Goal: Information Seeking & Learning: Learn about a topic

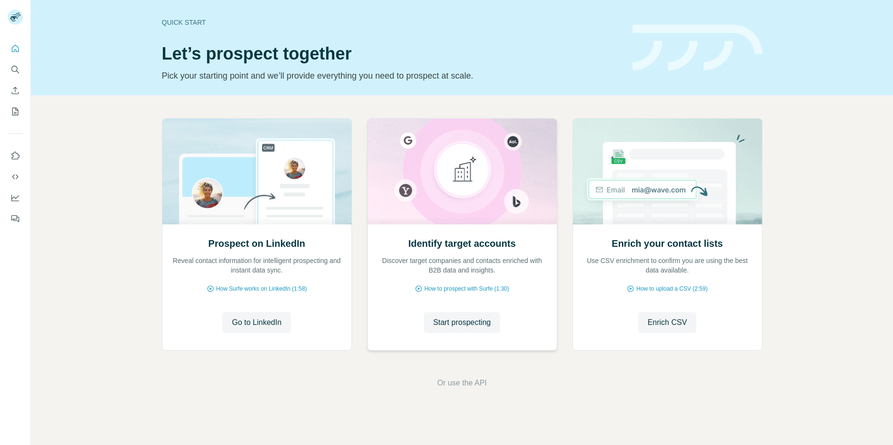
click at [472, 298] on div "Identify target accounts Discover target companies and contacts enriched with B…" at bounding box center [462, 286] width 189 height 127
drag, startPoint x: 479, startPoint y: 328, endPoint x: 437, endPoint y: 378, distance: 65.6
click at [437, 378] on div "Prospect on LinkedIn Reveal contact information for intelligent prospecting and…" at bounding box center [462, 253] width 862 height 316
click at [263, 328] on span "Go to LinkedIn" at bounding box center [257, 322] width 50 height 11
click at [463, 323] on span "Start prospecting" at bounding box center [462, 322] width 58 height 11
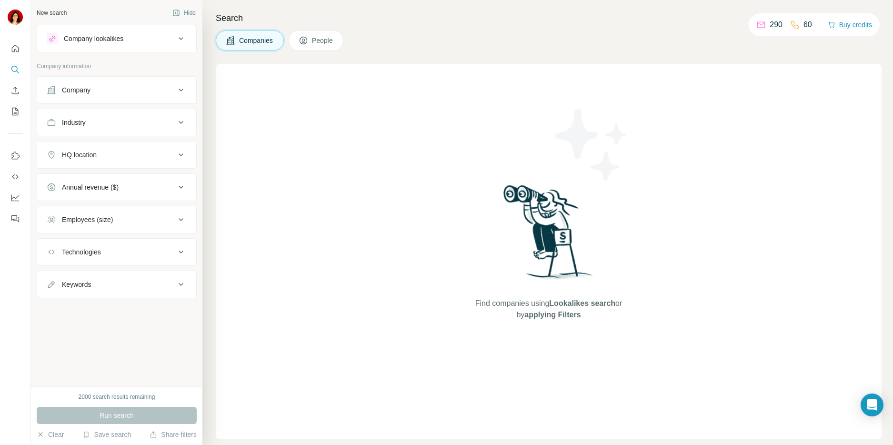
click at [97, 88] on div "Company" at bounding box center [111, 90] width 129 height 10
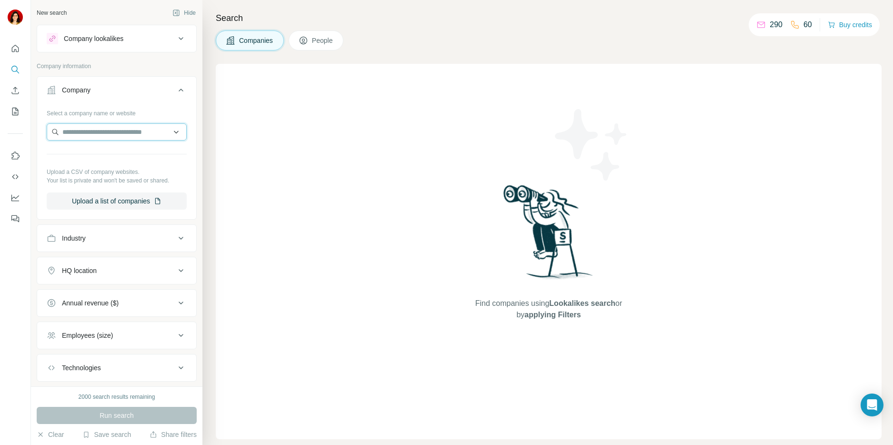
click at [81, 131] on input "text" at bounding box center [117, 131] width 140 height 17
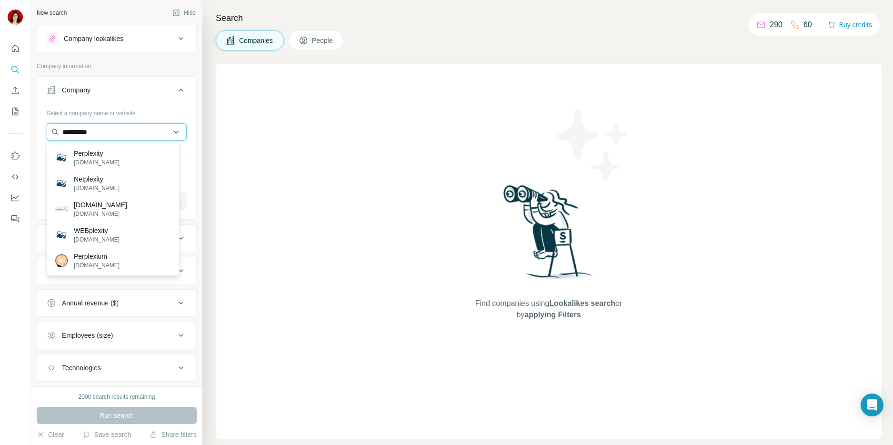
click at [127, 135] on input "**********" at bounding box center [117, 131] width 140 height 17
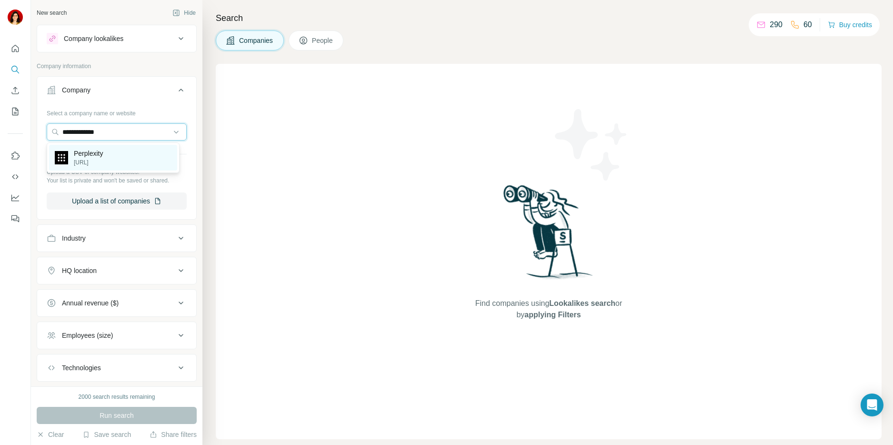
type input "**********"
click at [114, 156] on div "Perplexity [URL]" at bounding box center [113, 158] width 128 height 26
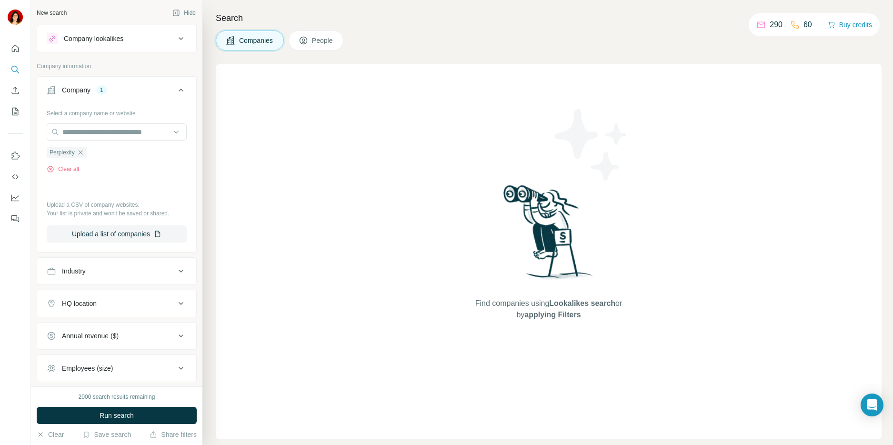
click at [324, 43] on span "People" at bounding box center [323, 41] width 22 height 10
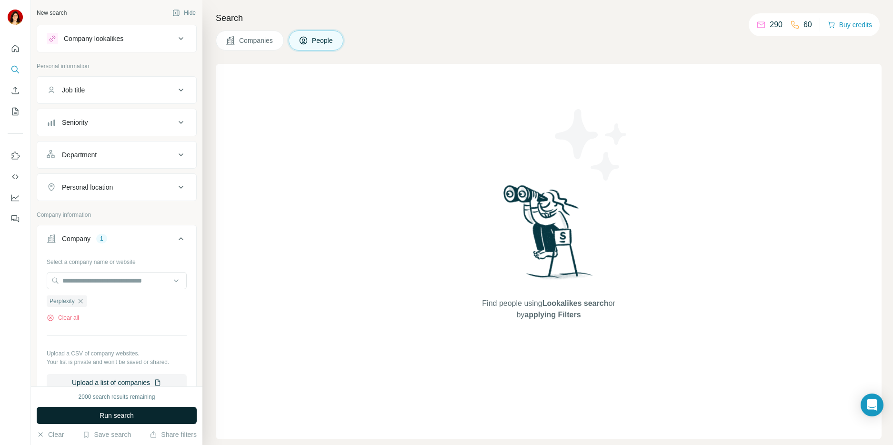
click at [76, 417] on button "Run search" at bounding box center [117, 415] width 160 height 17
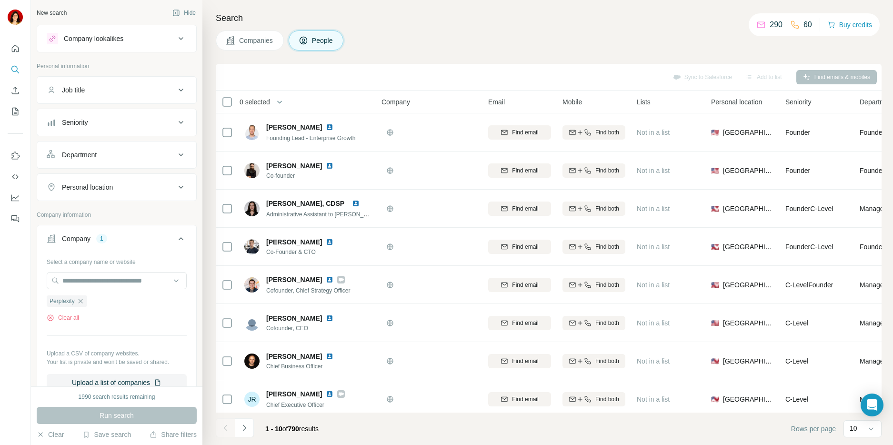
click at [124, 96] on button "Job title" at bounding box center [116, 90] width 159 height 23
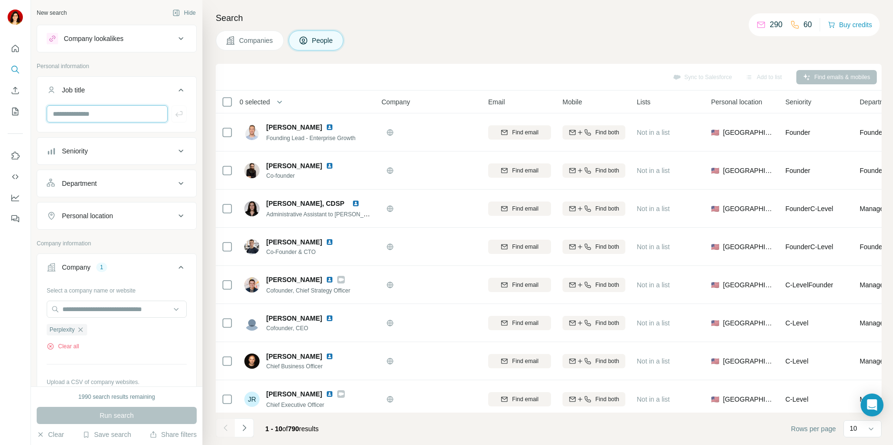
click at [110, 111] on input "text" at bounding box center [107, 113] width 121 height 17
type input "**********"
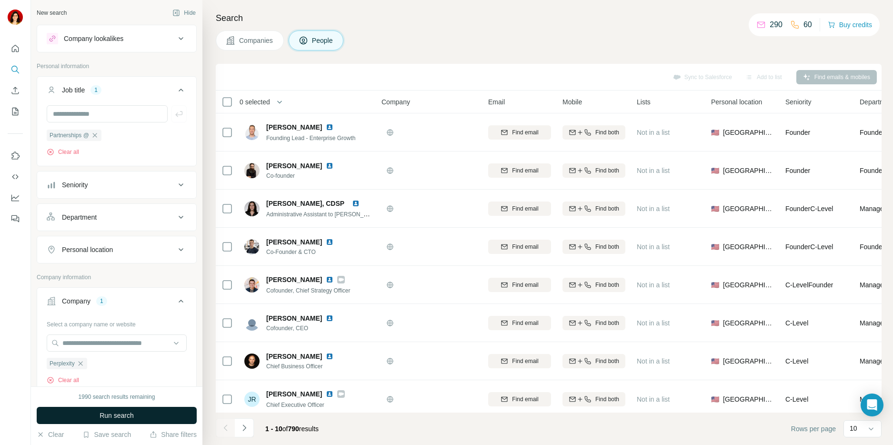
click at [108, 417] on span "Run search" at bounding box center [117, 415] width 34 height 10
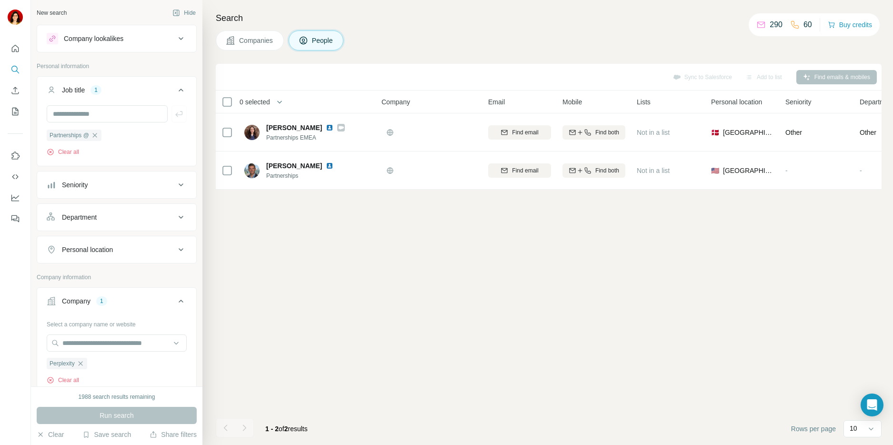
click at [309, 47] on button "People" at bounding box center [316, 40] width 55 height 20
click at [49, 13] on div "New search" at bounding box center [52, 13] width 30 height 9
click at [35, 8] on div "New search Hide Company lookalikes Personal information Job title 1 Partnership…" at bounding box center [116, 193] width 171 height 386
click at [42, 9] on div "New search" at bounding box center [52, 13] width 30 height 9
click at [102, 48] on button "Company lookalikes" at bounding box center [116, 38] width 159 height 23
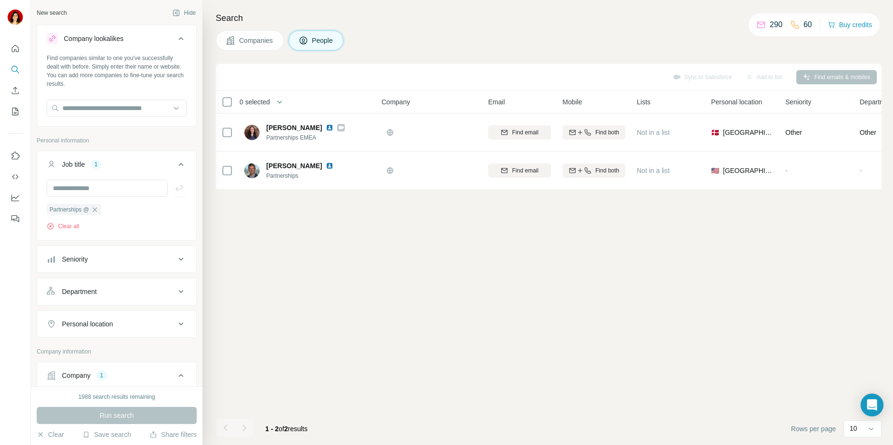
click at [102, 48] on button "Company lookalikes" at bounding box center [116, 40] width 159 height 27
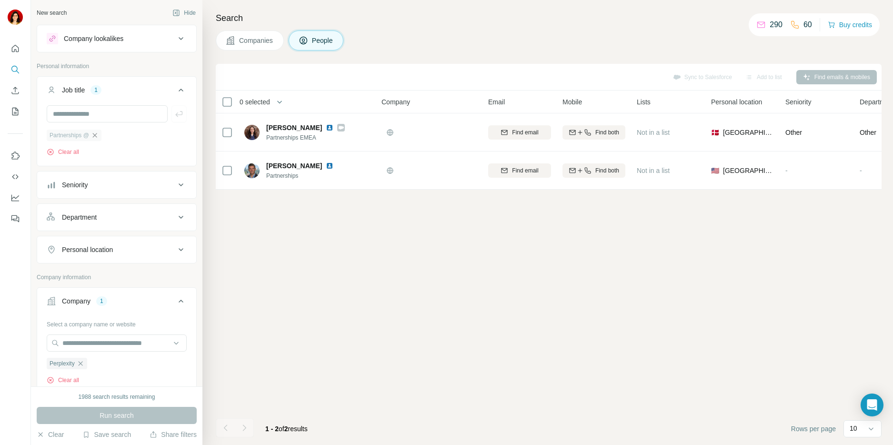
click at [97, 134] on icon "button" at bounding box center [95, 135] width 4 height 4
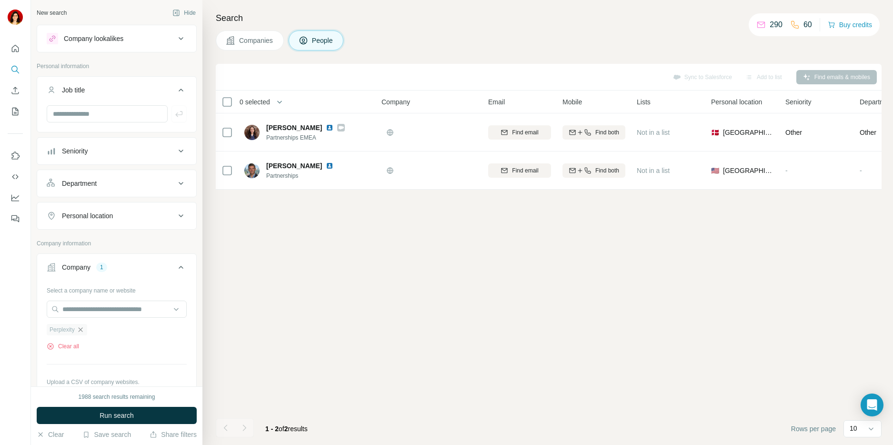
click at [80, 327] on icon "button" at bounding box center [81, 330] width 8 height 8
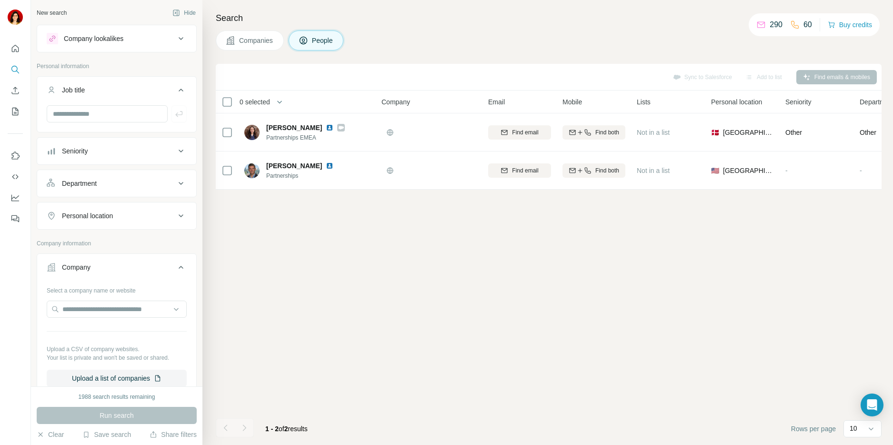
click at [179, 266] on icon at bounding box center [181, 267] width 5 height 3
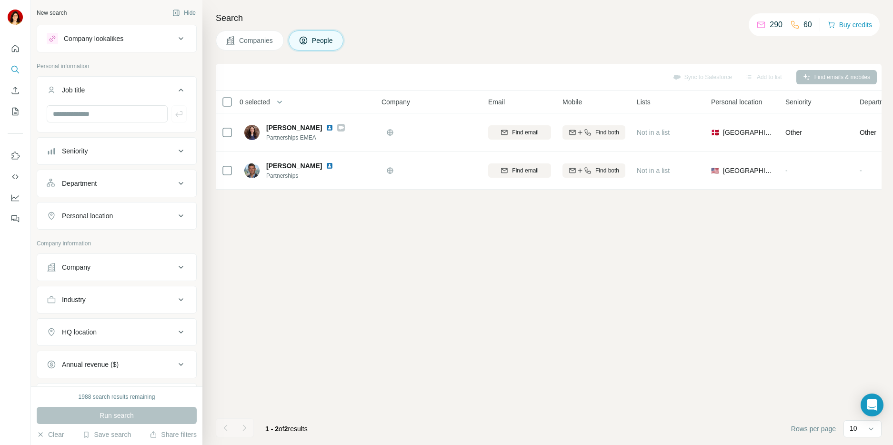
click at [122, 211] on div "Personal location" at bounding box center [111, 216] width 129 height 10
click at [105, 239] on input "text" at bounding box center [117, 239] width 140 height 17
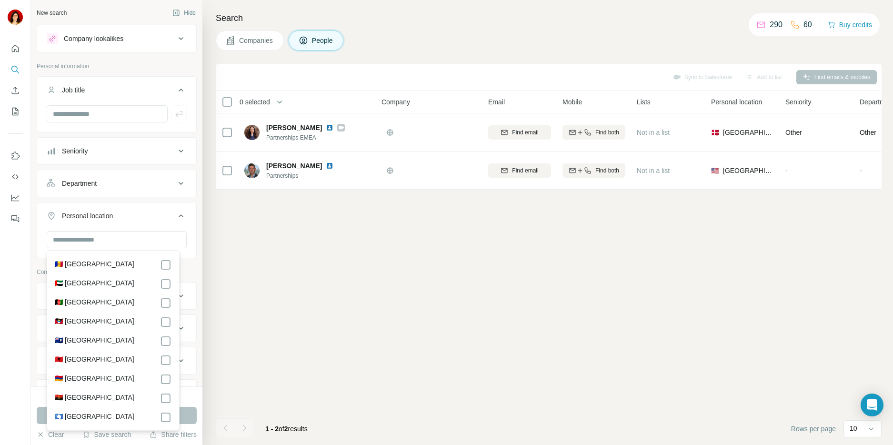
click at [393, 36] on div "Companies People" at bounding box center [549, 40] width 666 height 20
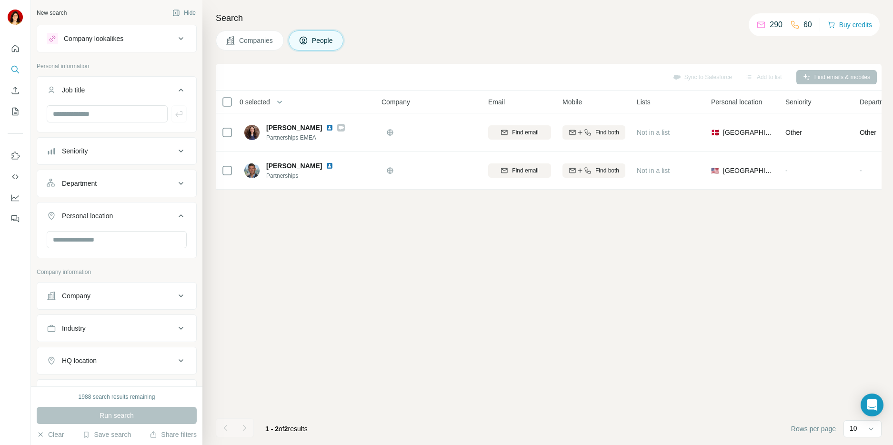
click at [244, 36] on span "Companies" at bounding box center [256, 41] width 35 height 10
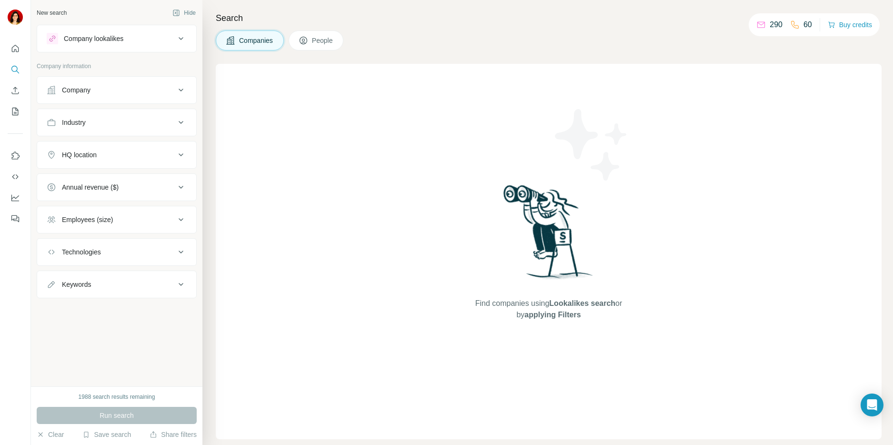
click at [332, 40] on span "People" at bounding box center [323, 41] width 22 height 10
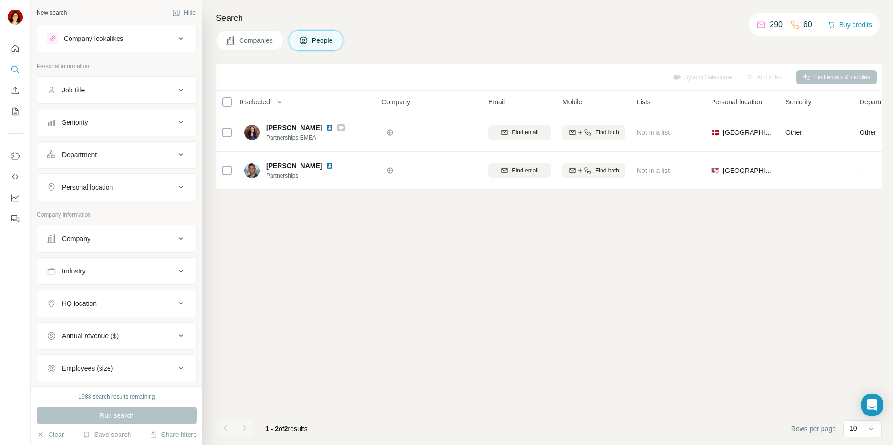
click at [71, 238] on div "Company" at bounding box center [76, 239] width 29 height 10
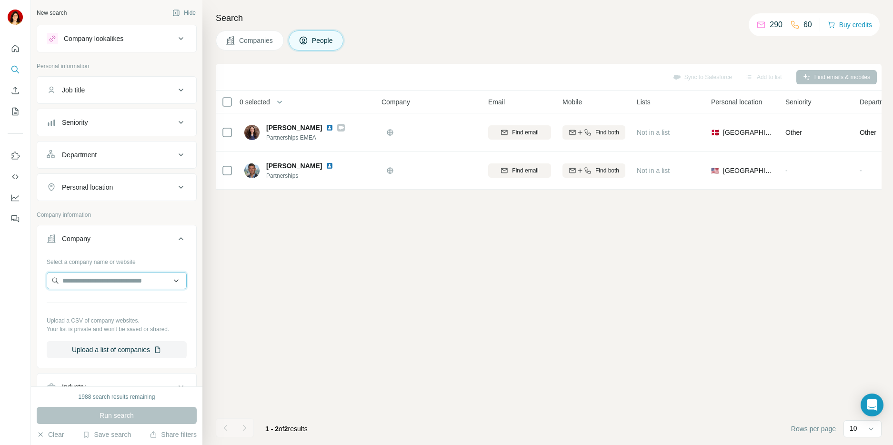
click at [71, 280] on input "text" at bounding box center [117, 280] width 140 height 17
type input "**********"
click at [80, 305] on p "Perplexity" at bounding box center [88, 302] width 29 height 10
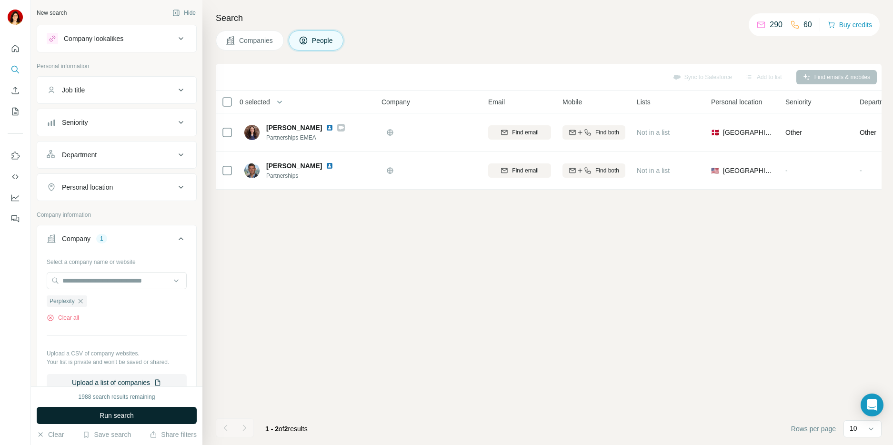
click at [114, 413] on span "Run search" at bounding box center [117, 415] width 34 height 10
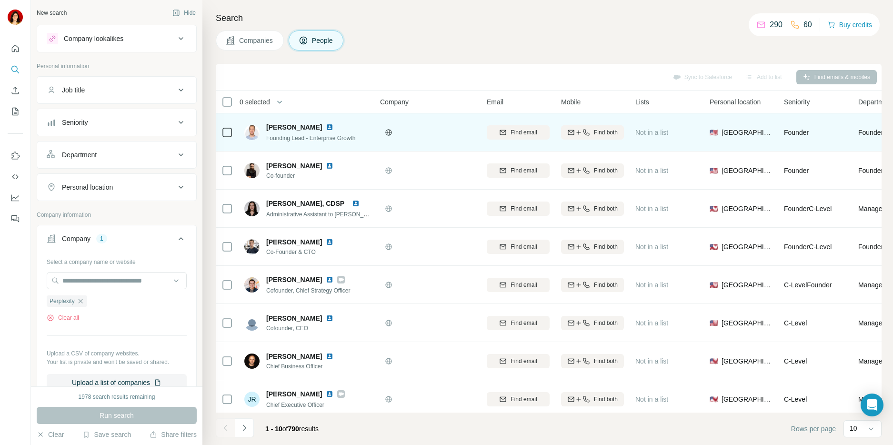
scroll to position [87, 1]
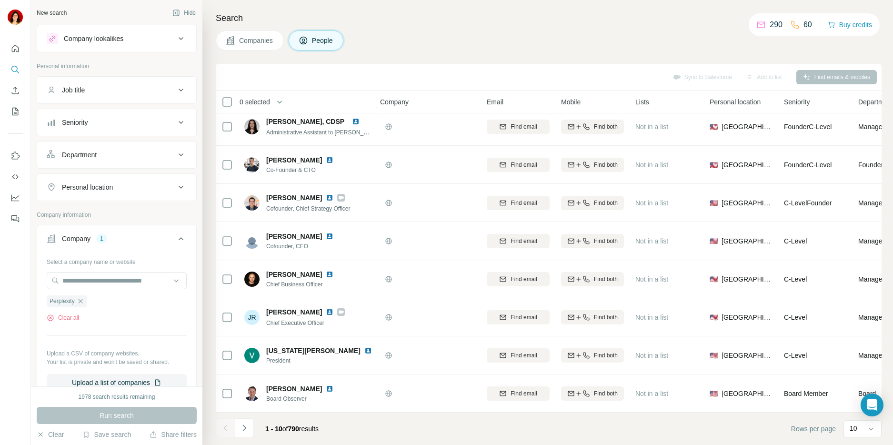
click at [94, 89] on div "Job title" at bounding box center [111, 90] width 129 height 10
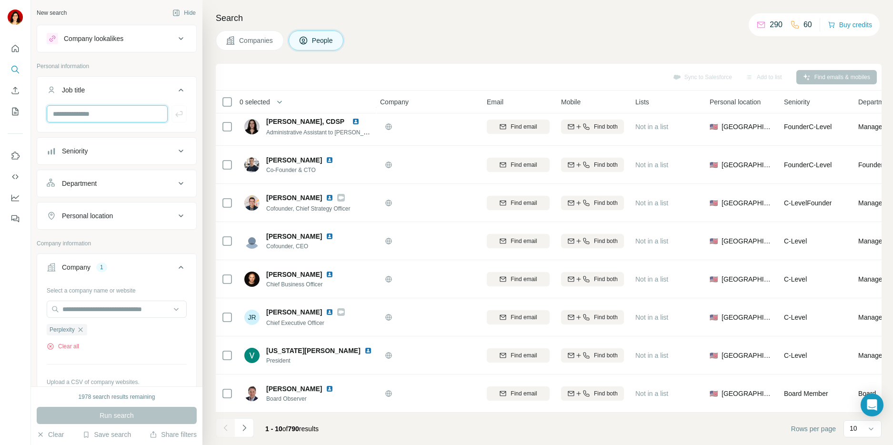
click at [96, 112] on input "text" at bounding box center [107, 113] width 121 height 17
type input "**********"
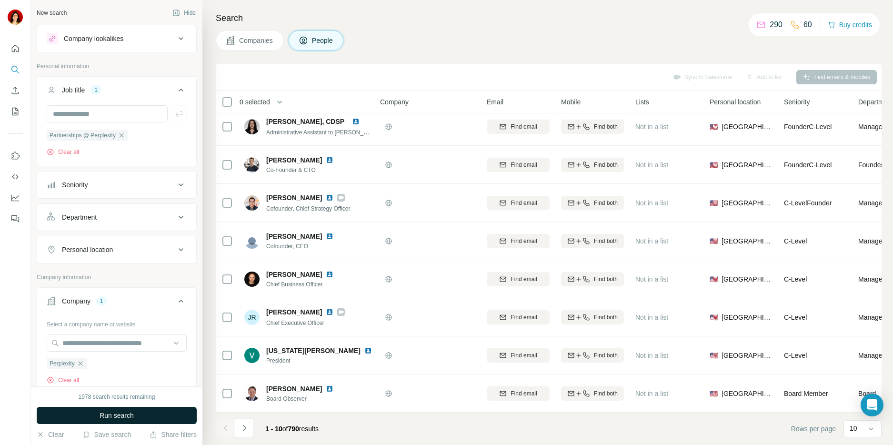
click at [120, 416] on span "Run search" at bounding box center [117, 415] width 34 height 10
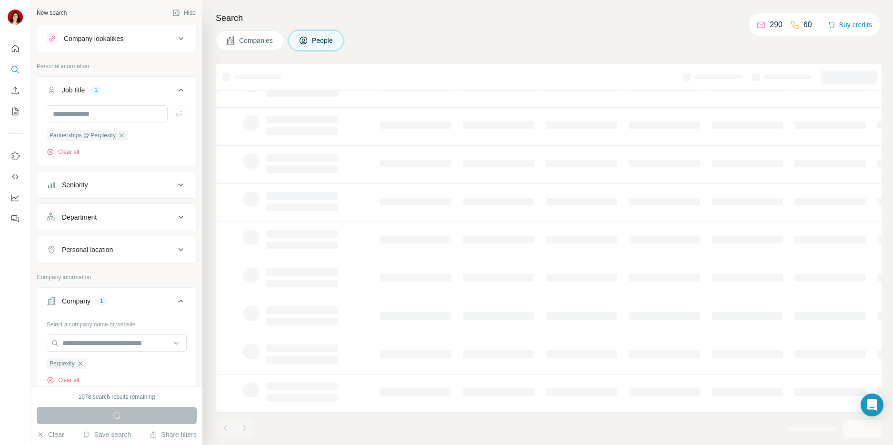
scroll to position [0, 1]
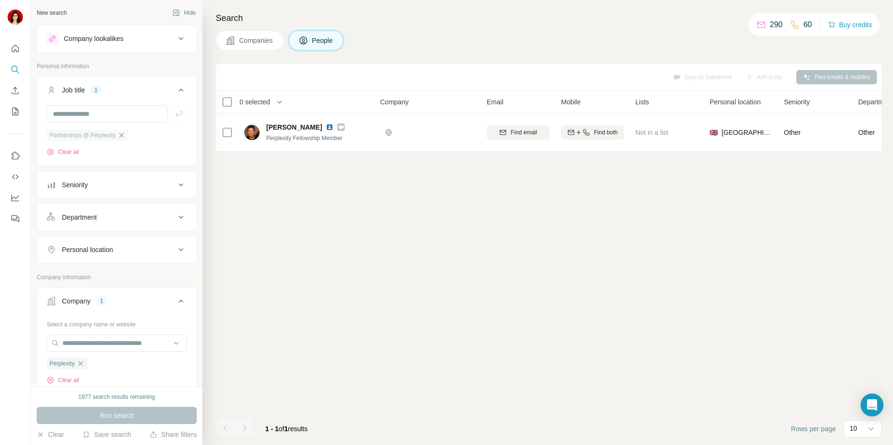
click at [125, 133] on icon "button" at bounding box center [122, 135] width 8 height 8
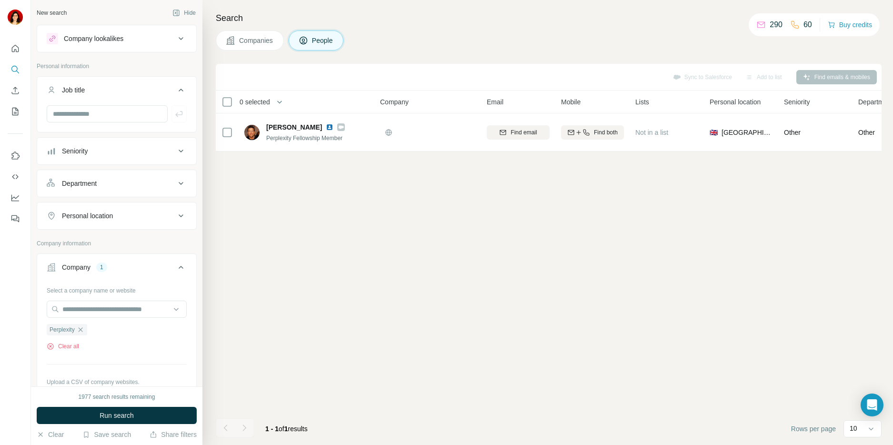
click at [116, 148] on div "Seniority" at bounding box center [111, 151] width 129 height 10
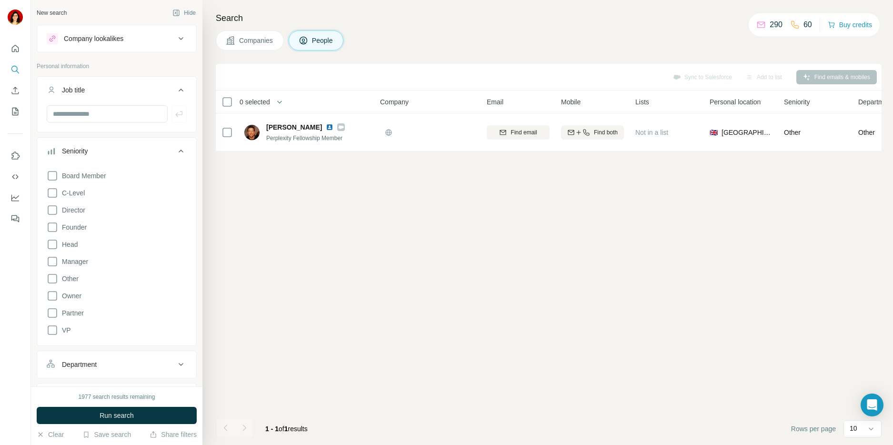
click at [260, 216] on div "Sync to Salesforce Add to list Find emails & mobiles 0 selected People Company …" at bounding box center [549, 254] width 666 height 381
click at [179, 89] on icon at bounding box center [181, 90] width 5 height 3
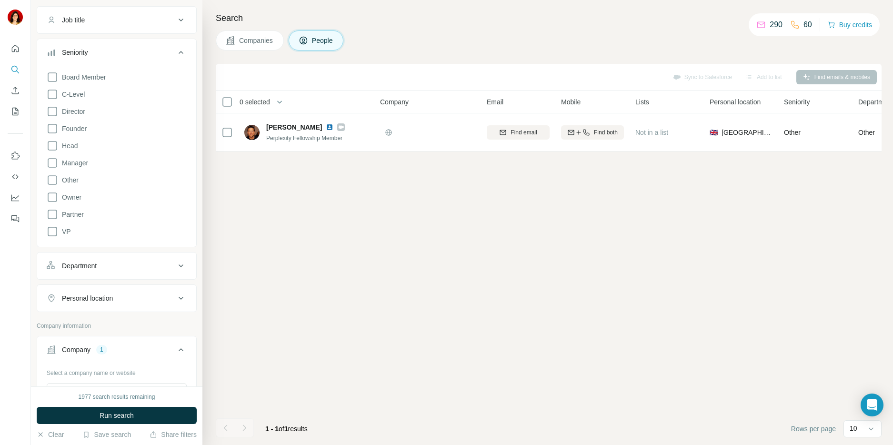
click at [100, 300] on div "Personal location" at bounding box center [87, 298] width 51 height 10
click at [91, 328] on input "text" at bounding box center [117, 321] width 140 height 17
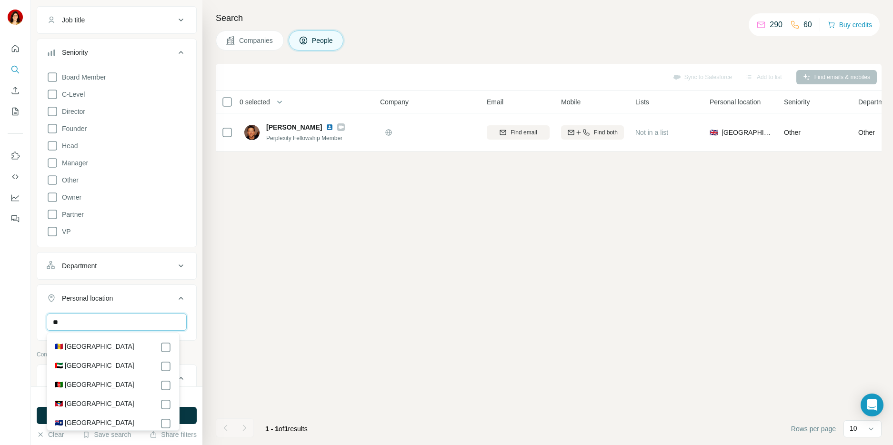
type input "*"
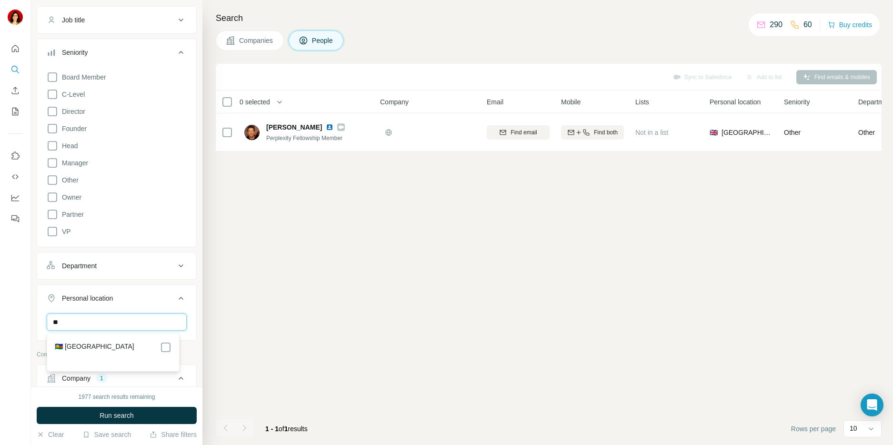
type input "*"
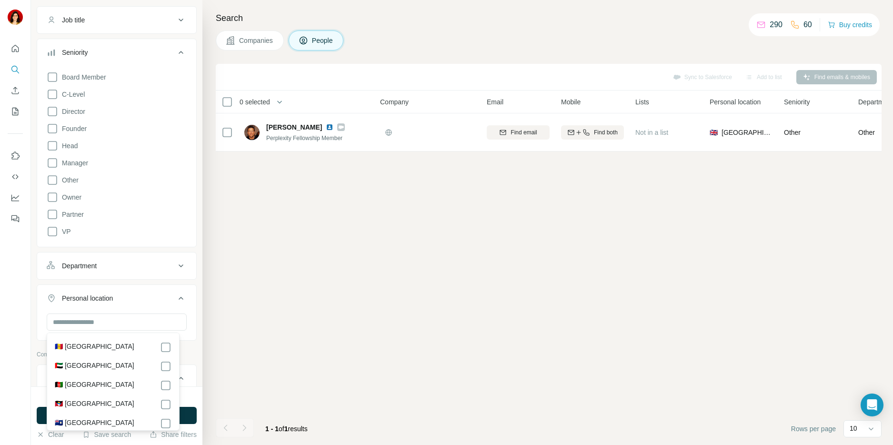
click at [284, 297] on div "Sync to Salesforce Add to list Find emails & mobiles 0 selected People Company …" at bounding box center [549, 254] width 666 height 381
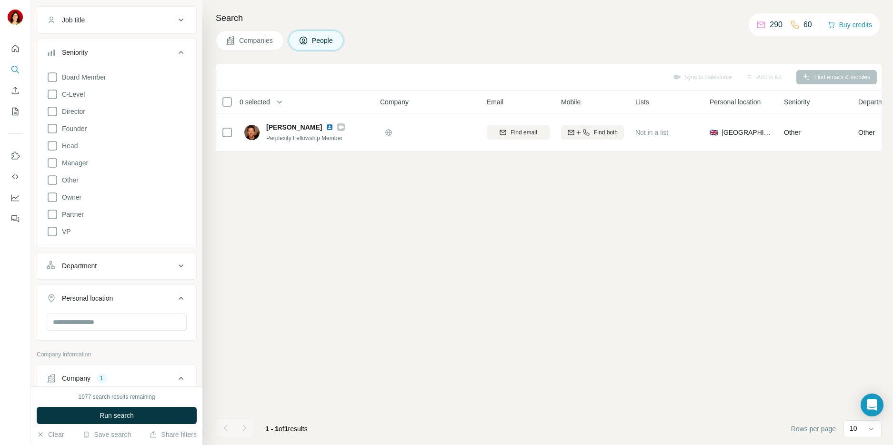
scroll to position [185, 0]
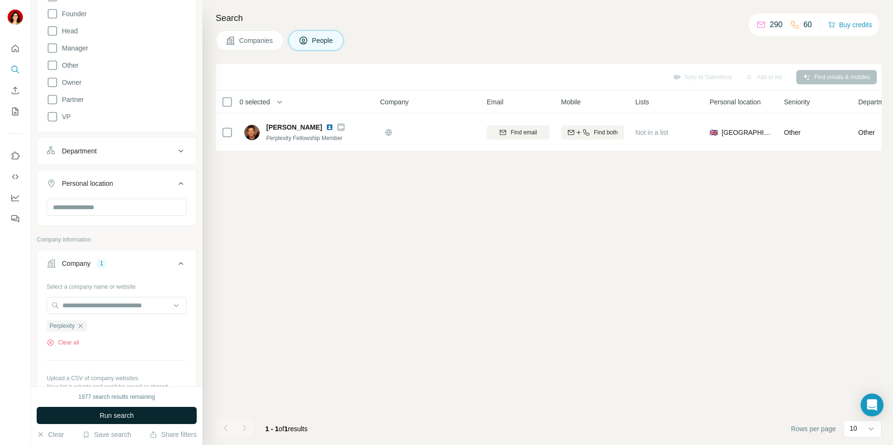
click at [123, 422] on button "Run search" at bounding box center [117, 415] width 160 height 17
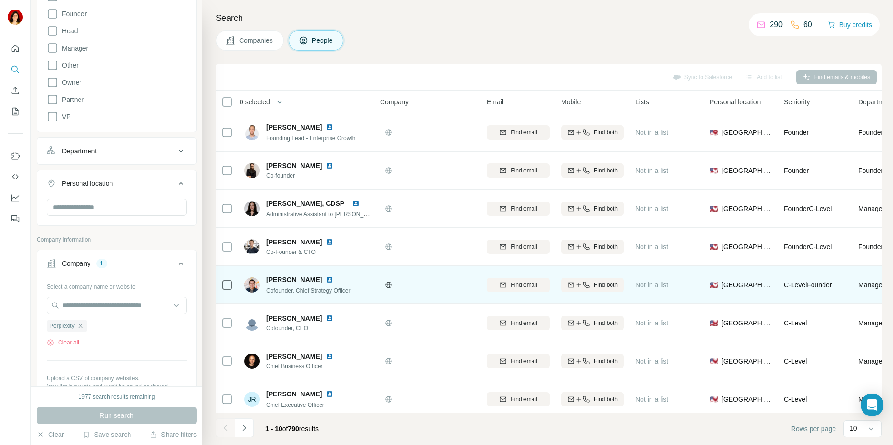
scroll to position [87, 1]
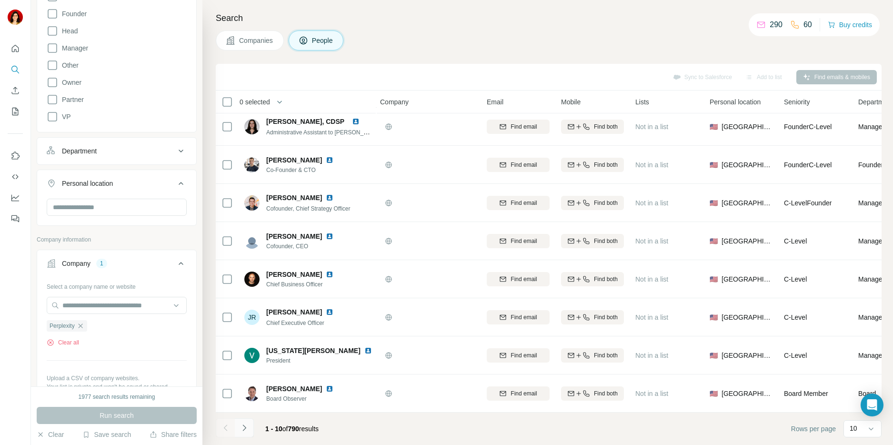
click at [247, 428] on icon "Navigate to next page" at bounding box center [245, 428] width 10 height 10
